Goal: Task Accomplishment & Management: Use online tool/utility

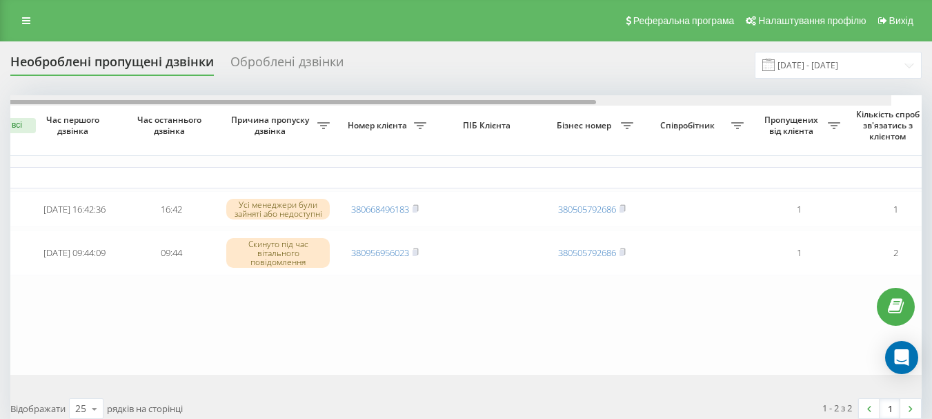
scroll to position [0, 61]
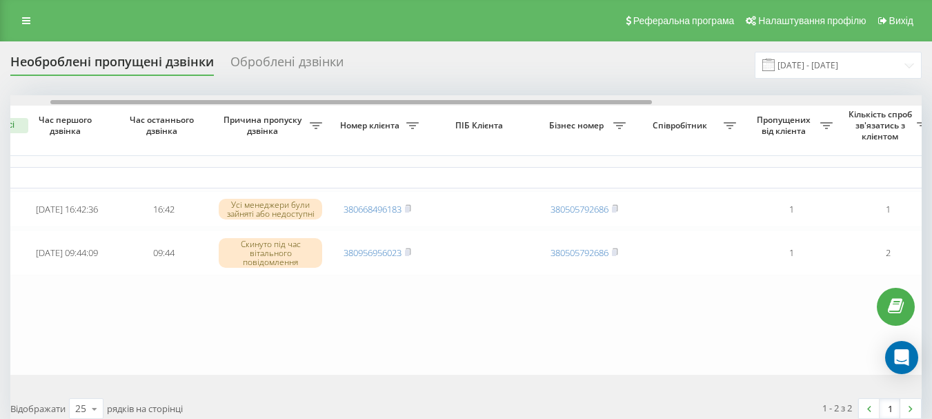
drag, startPoint x: 377, startPoint y: 103, endPoint x: 417, endPoint y: 100, distance: 40.1
click at [417, 100] on div at bounding box center [351, 102] width 602 height 4
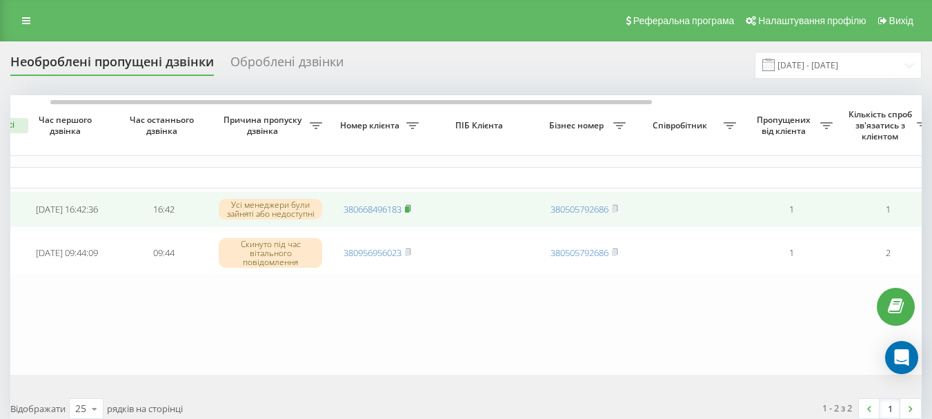
click at [409, 211] on rect at bounding box center [407, 209] width 4 height 6
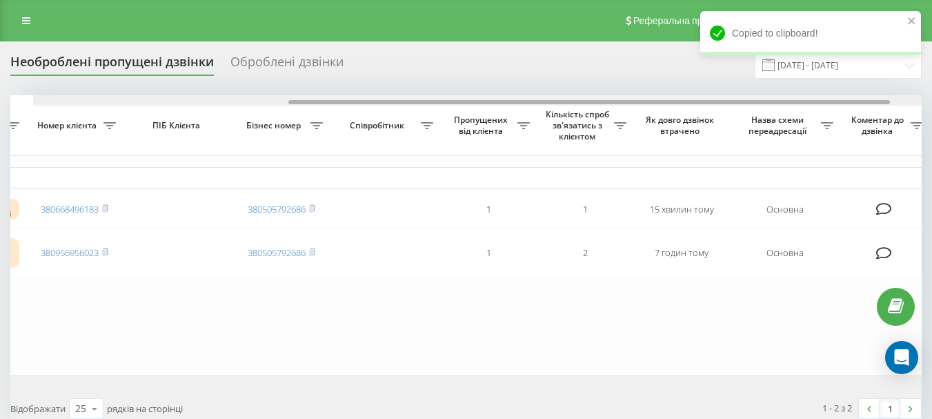
scroll to position [0, 442]
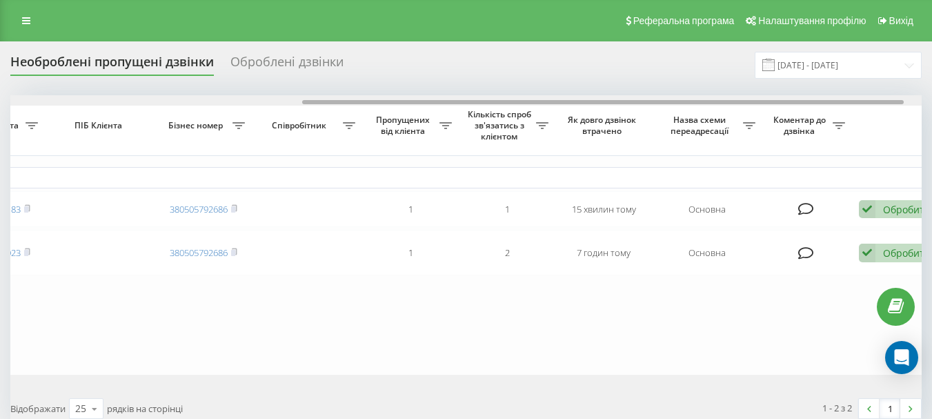
drag, startPoint x: 472, startPoint y: 101, endPoint x: 724, endPoint y: 124, distance: 253.0
click at [724, 124] on div "Обрати всі Час першого дзвінка Час останнього дзвінка Причина пропуску дзвінка …" at bounding box center [466, 235] width 912 height 280
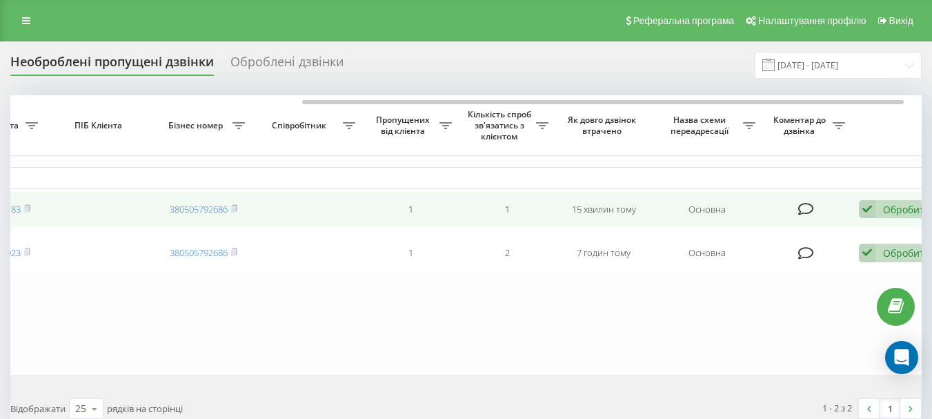
click at [890, 213] on div "Обробити" at bounding box center [907, 209] width 48 height 13
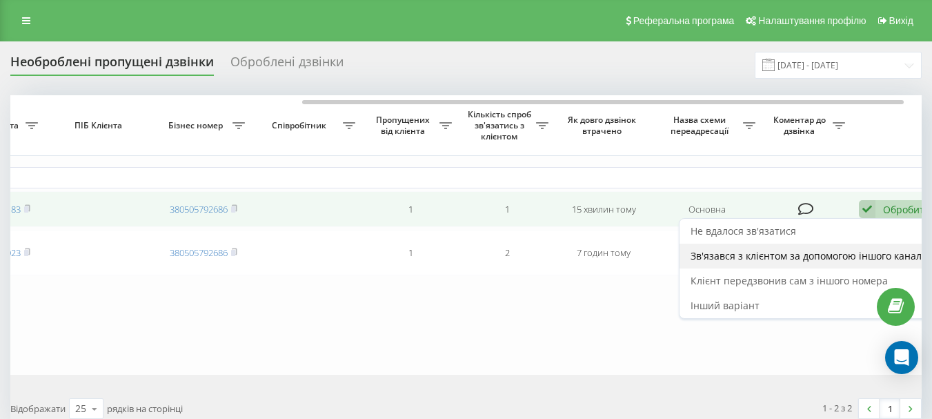
click at [753, 256] on span "Зв'язався з клієнтом за допомогою іншого каналу" at bounding box center [809, 255] width 236 height 13
